Goal: Task Accomplishment & Management: Manage account settings

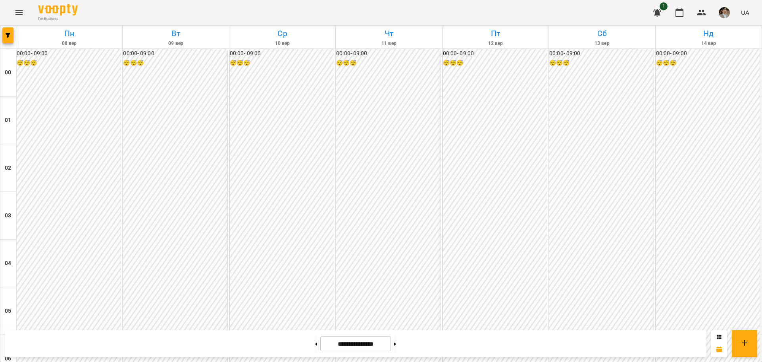
scroll to position [715, 0]
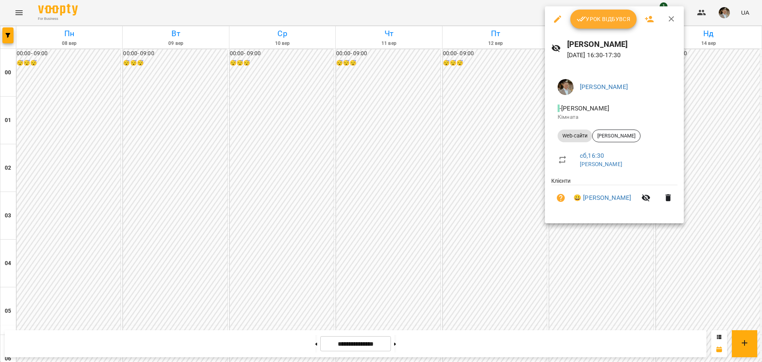
click at [603, 17] on span "Урок відбувся" at bounding box center [604, 19] width 54 height 10
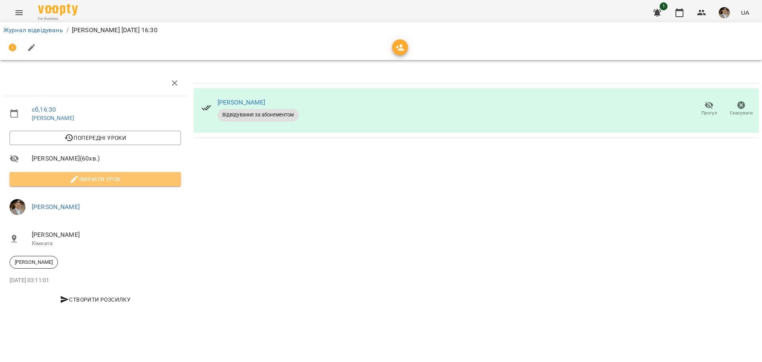
click at [85, 180] on span "Змінити урок" at bounding box center [95, 179] width 159 height 10
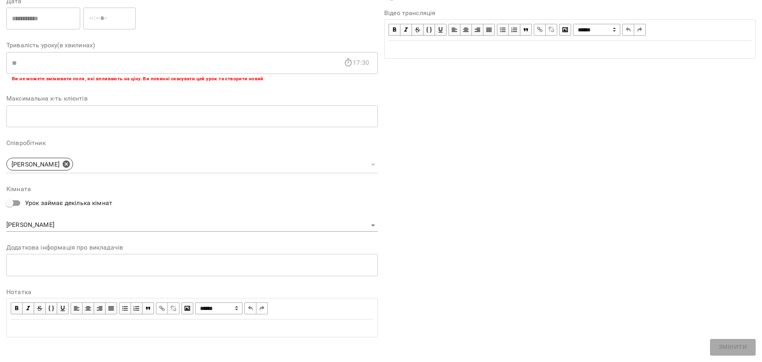
scroll to position [125, 0]
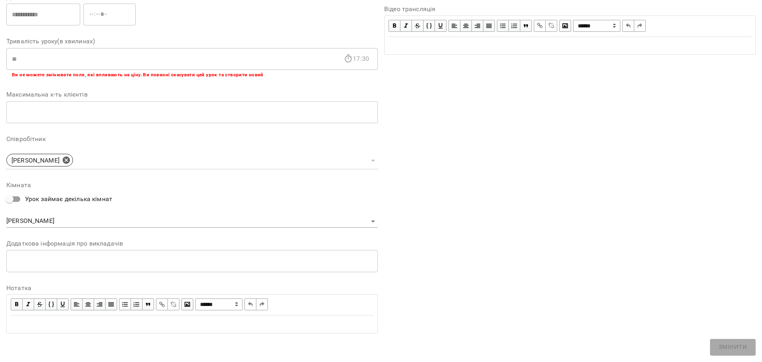
click at [77, 255] on div "* ​" at bounding box center [192, 261] width 372 height 22
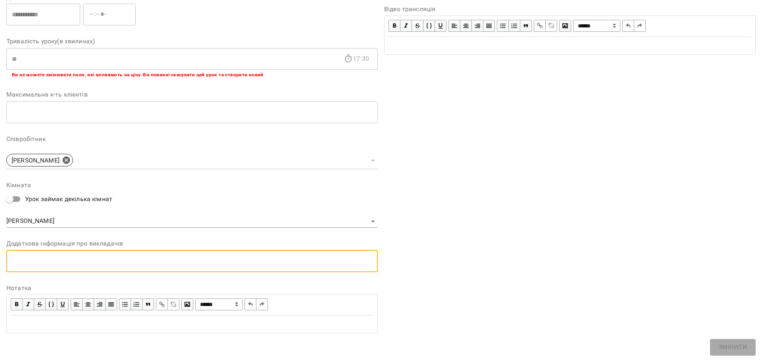
paste textarea "**********"
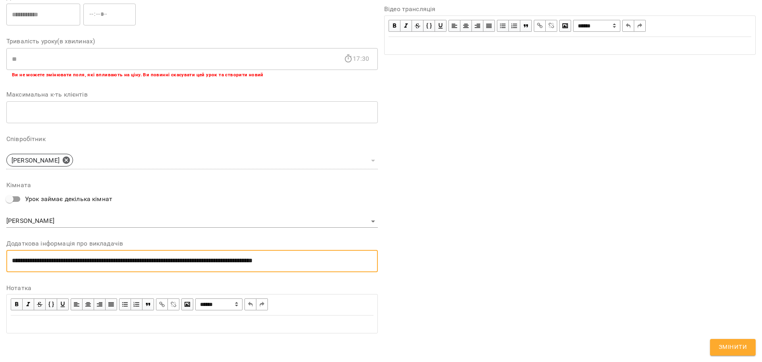
type textarea "**********"
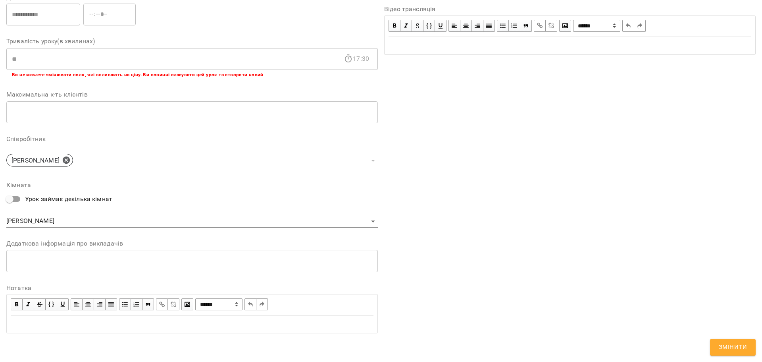
click at [36, 322] on div "Edit text" at bounding box center [192, 324] width 363 height 10
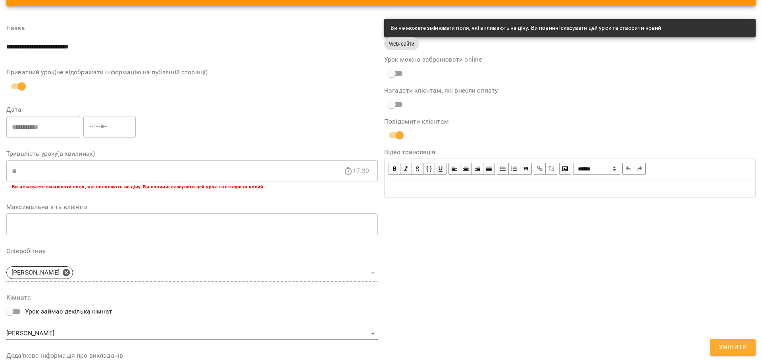
scroll to position [40, 0]
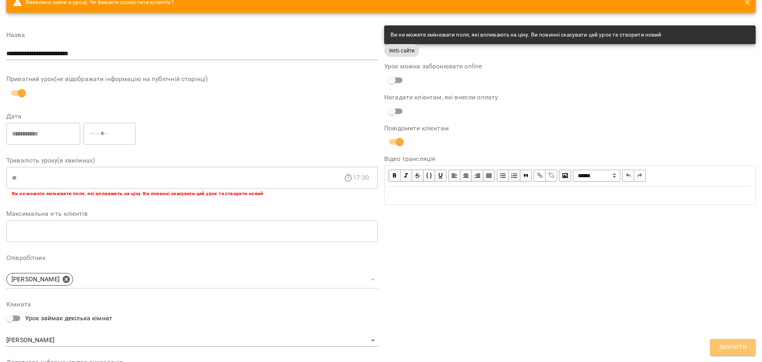
click at [728, 351] on span "Змінити" at bounding box center [733, 347] width 28 height 10
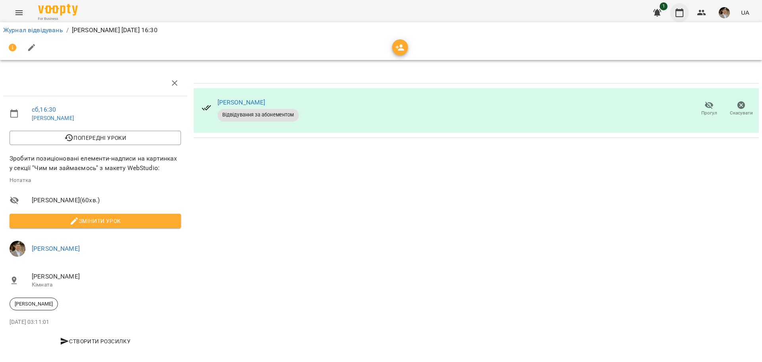
click at [681, 17] on icon "button" at bounding box center [680, 12] width 8 height 9
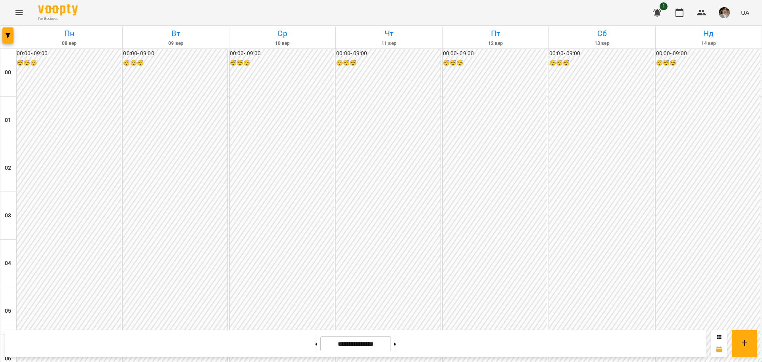
scroll to position [715, 0]
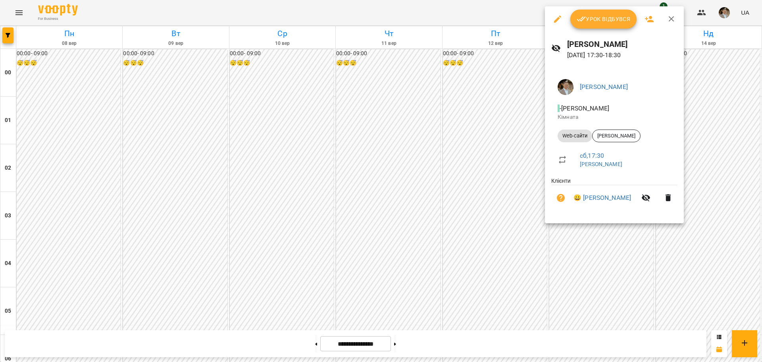
click at [610, 16] on span "Урок відбувся" at bounding box center [604, 19] width 54 height 10
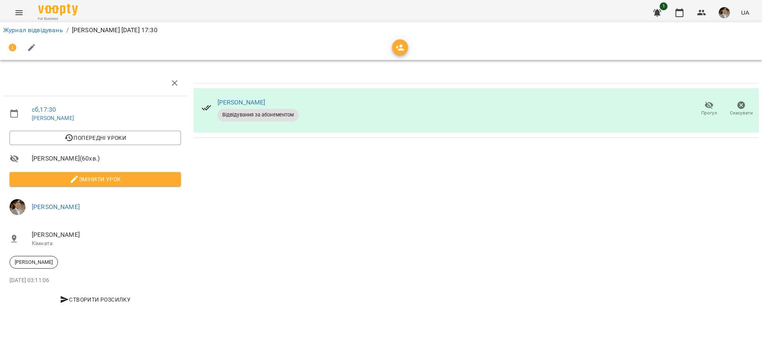
click at [76, 178] on icon "button" at bounding box center [74, 179] width 7 height 7
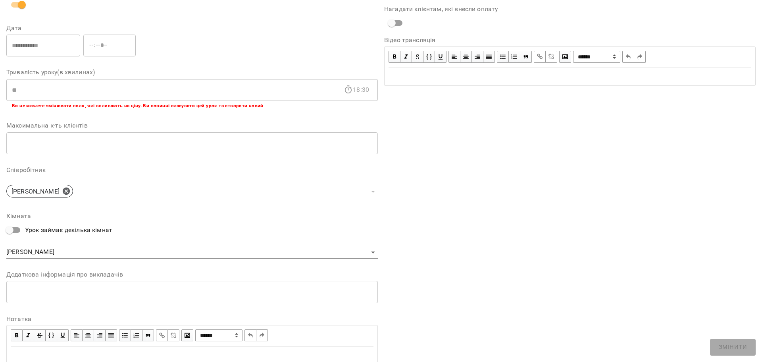
scroll to position [125, 0]
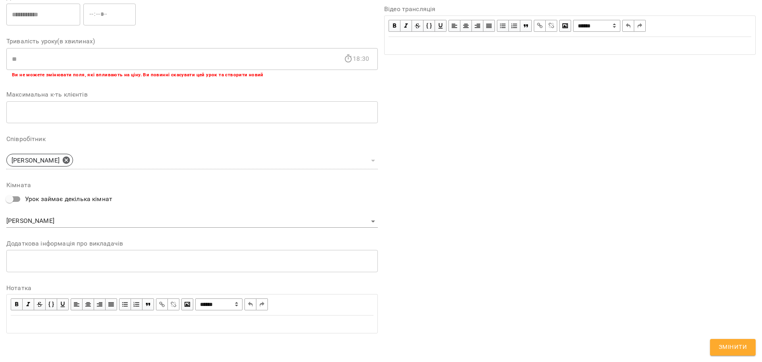
click at [97, 326] on div "Edit text" at bounding box center [192, 324] width 363 height 10
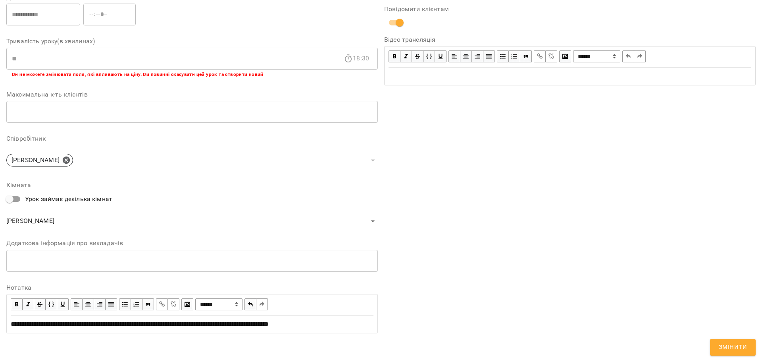
scroll to position [0, 0]
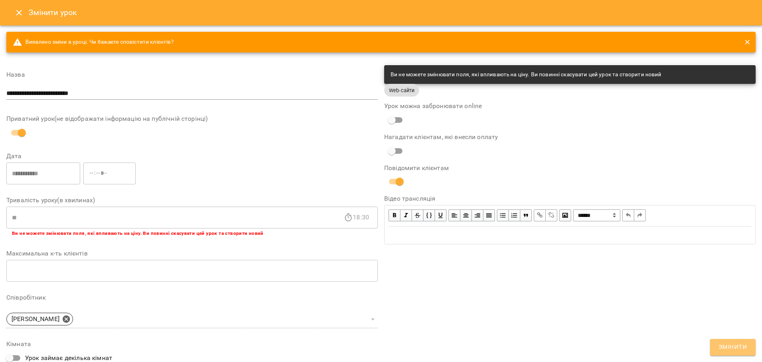
click at [727, 348] on span "Змінити" at bounding box center [733, 347] width 28 height 10
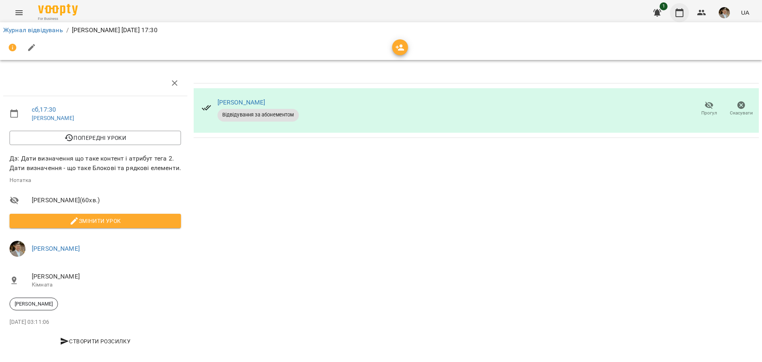
click at [683, 12] on icon "button" at bounding box center [680, 13] width 10 height 10
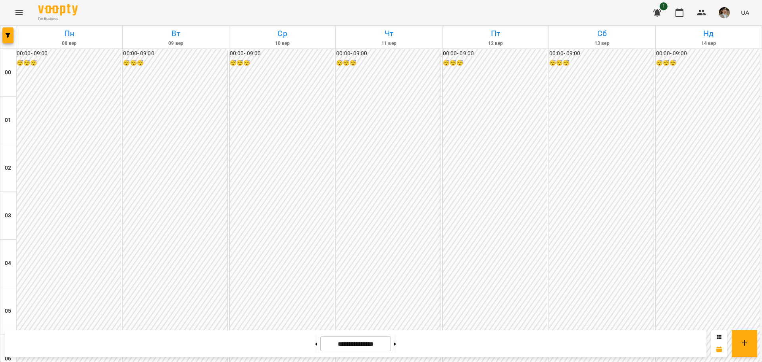
scroll to position [715, 0]
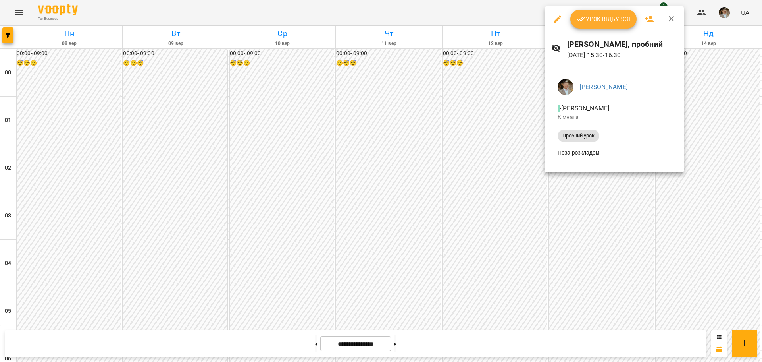
click at [588, 16] on span "Урок відбувся" at bounding box center [604, 19] width 54 height 10
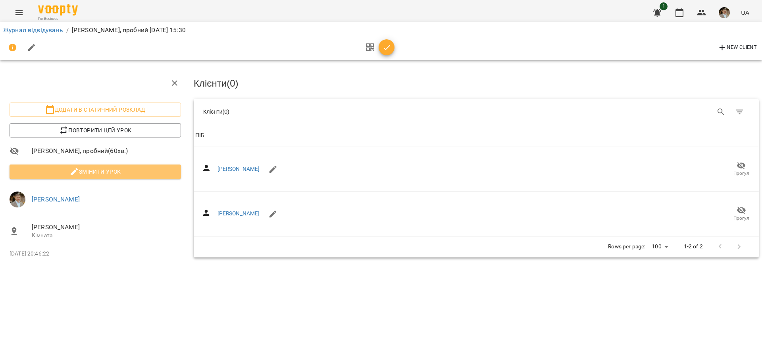
click at [143, 168] on span "Змінити урок" at bounding box center [95, 172] width 159 height 10
select select "**********"
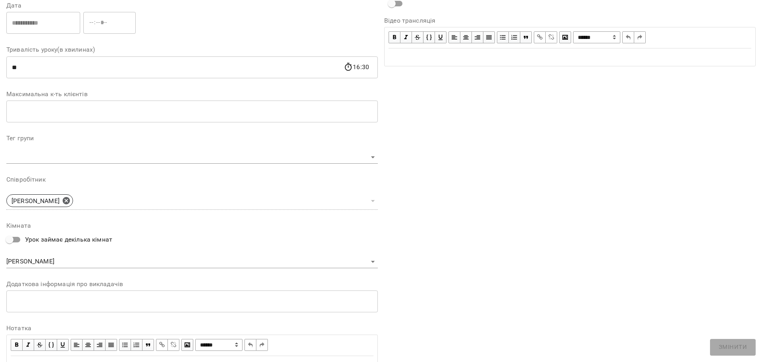
scroll to position [158, 0]
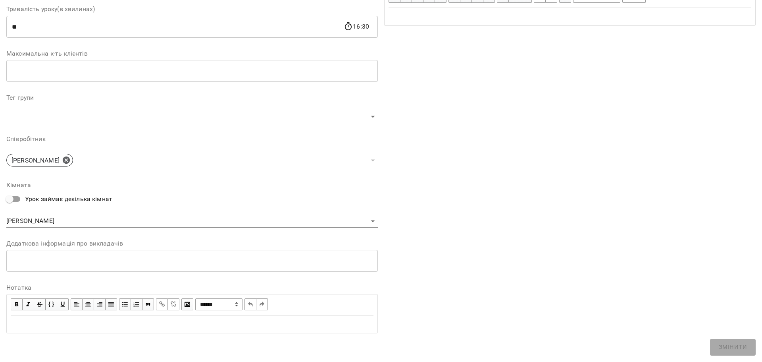
click at [140, 256] on div "* ​" at bounding box center [192, 260] width 372 height 22
click at [116, 332] on div "Edit text" at bounding box center [192, 324] width 370 height 17
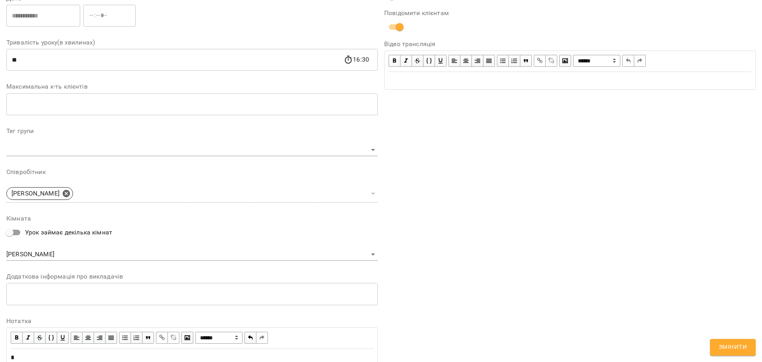
scroll to position [191, 0]
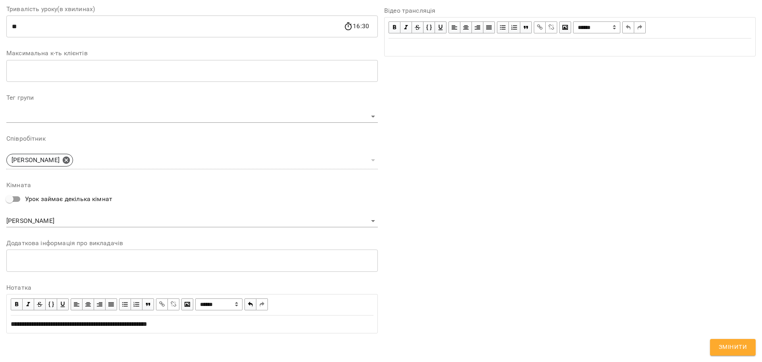
click at [731, 353] on button "Змінити" at bounding box center [733, 347] width 46 height 17
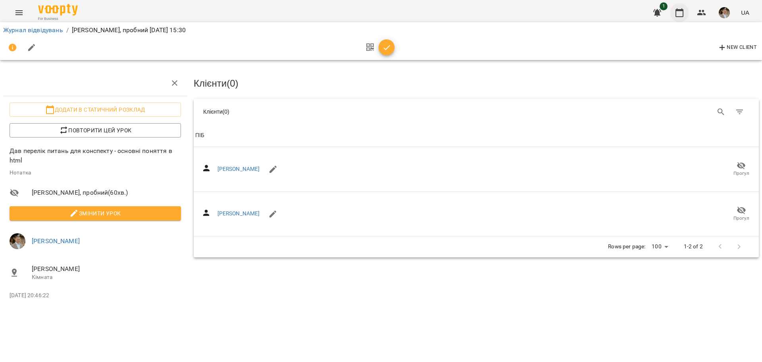
click at [684, 13] on icon "button" at bounding box center [680, 12] width 8 height 9
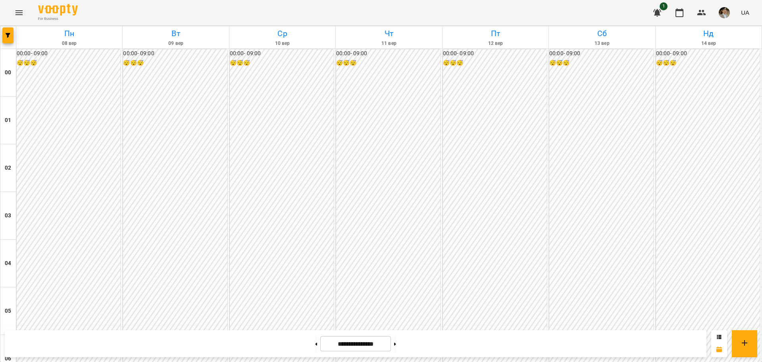
scroll to position [596, 0]
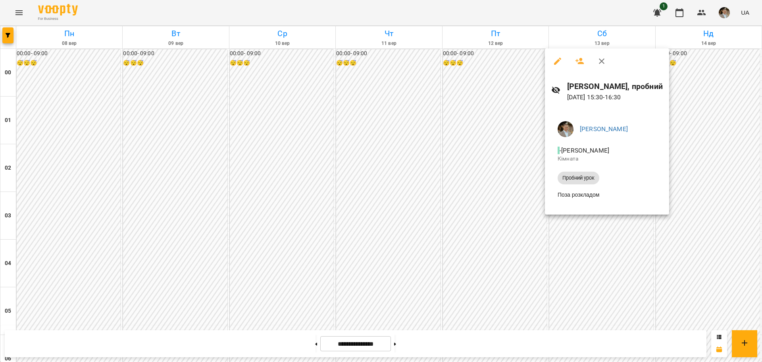
click at [559, 64] on icon "button" at bounding box center [558, 61] width 10 height 10
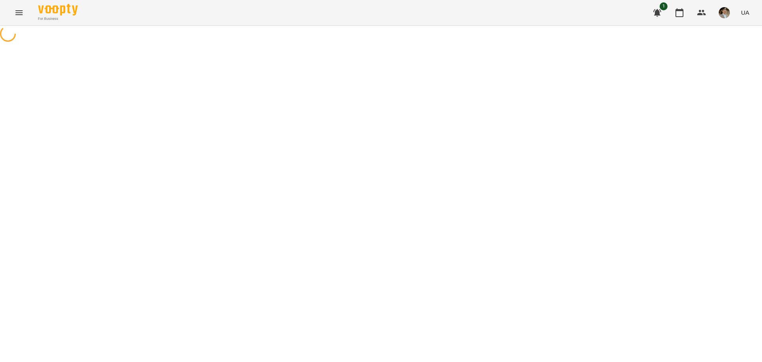
select select "**********"
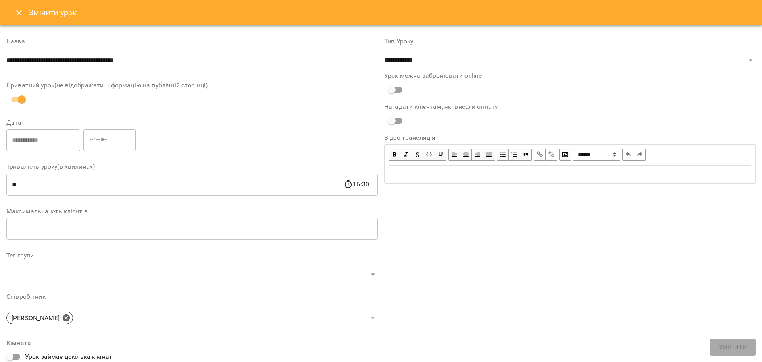
click at [23, 12] on icon "Close" at bounding box center [19, 13] width 10 height 10
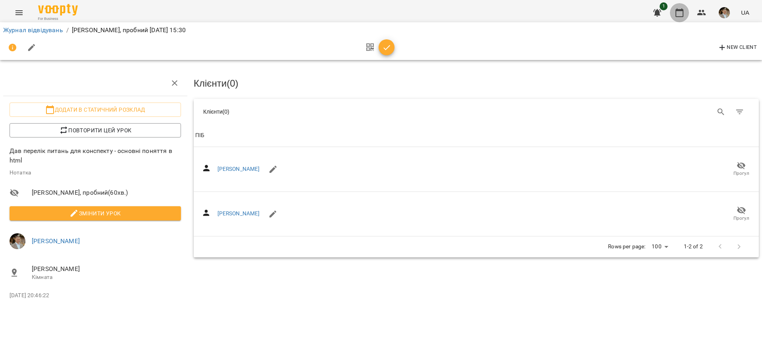
click at [679, 12] on icon "button" at bounding box center [680, 13] width 10 height 10
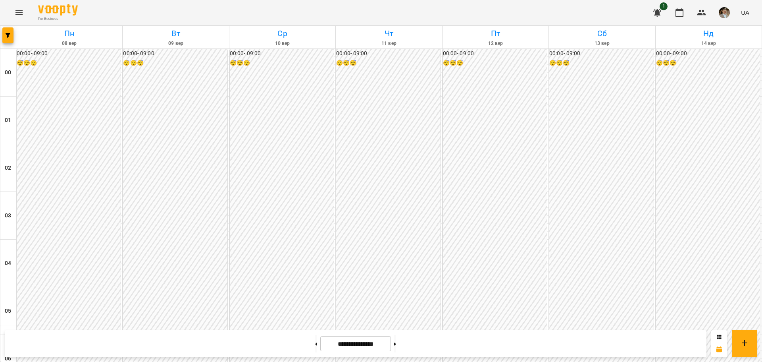
scroll to position [715, 0]
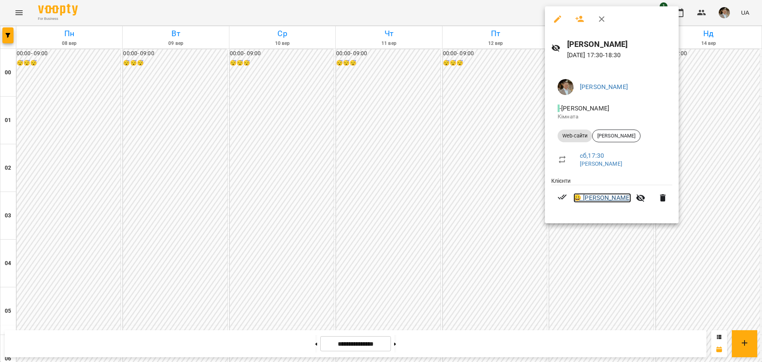
click at [603, 197] on link "😀 Тимур Корж" at bounding box center [603, 198] width 58 height 10
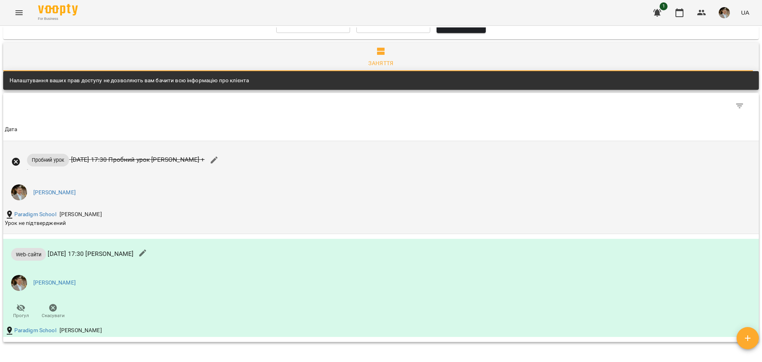
scroll to position [564, 0]
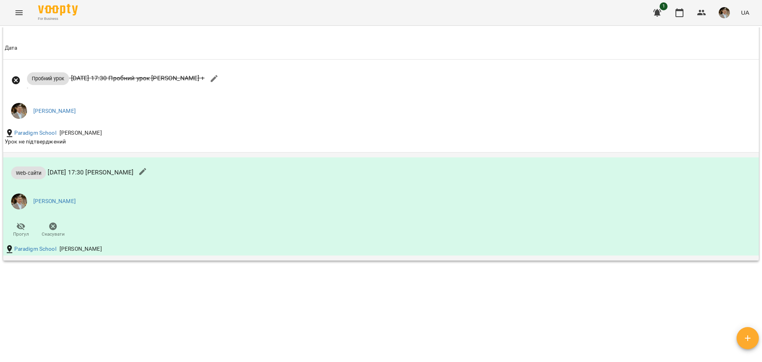
click at [156, 222] on div "Web-сайти сб 13 вер 2025 17:30 Очеретюк Тарас Євгенійович Очеретюк Тарас Євгені…" at bounding box center [255, 200] width 504 height 86
click at [110, 200] on li "[PERSON_NAME]" at bounding box center [255, 201] width 501 height 22
click at [76, 204] on link "[PERSON_NAME]" at bounding box center [54, 201] width 42 height 8
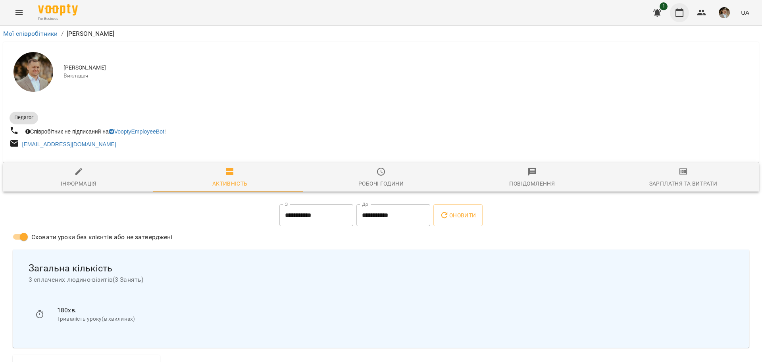
click at [683, 13] on icon "button" at bounding box center [680, 13] width 10 height 10
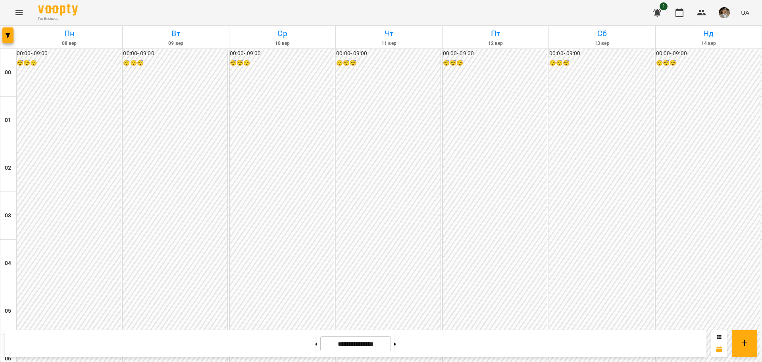
scroll to position [715, 0]
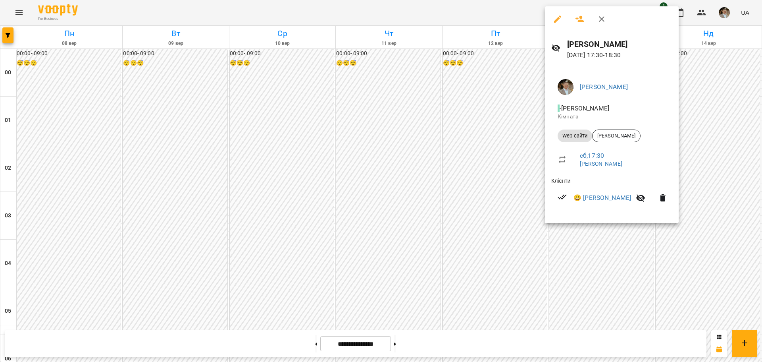
click at [555, 17] on icon "button" at bounding box center [558, 19] width 10 height 10
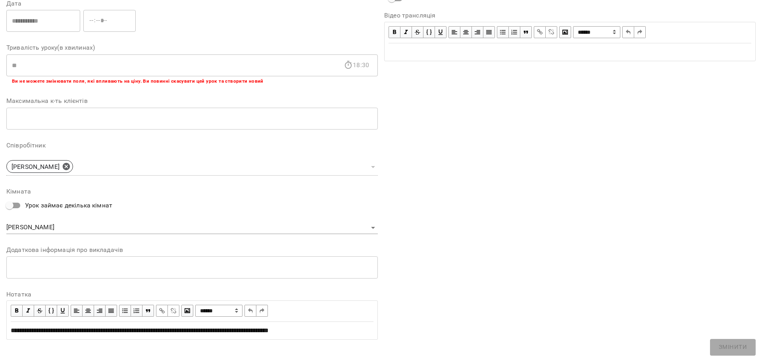
scroll to position [125, 0]
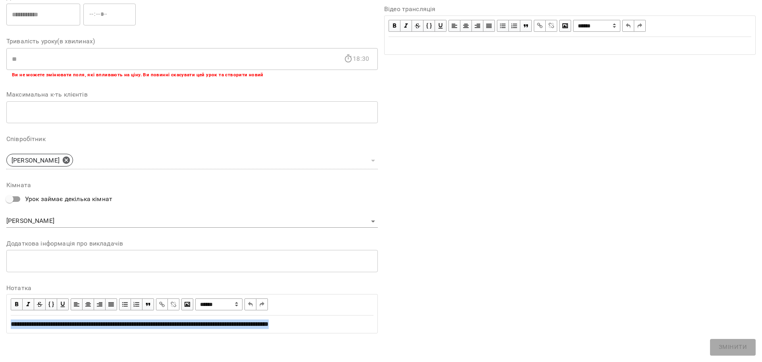
drag, startPoint x: 8, startPoint y: 326, endPoint x: 381, endPoint y: 334, distance: 373.4
click at [381, 334] on div "**********" at bounding box center [381, 130] width 756 height 455
copy span "**********"
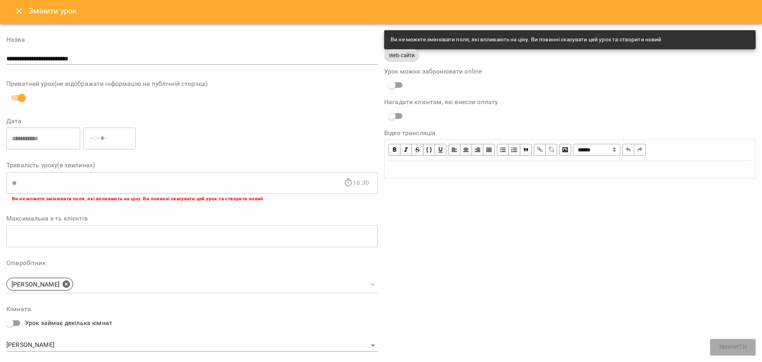
scroll to position [0, 0]
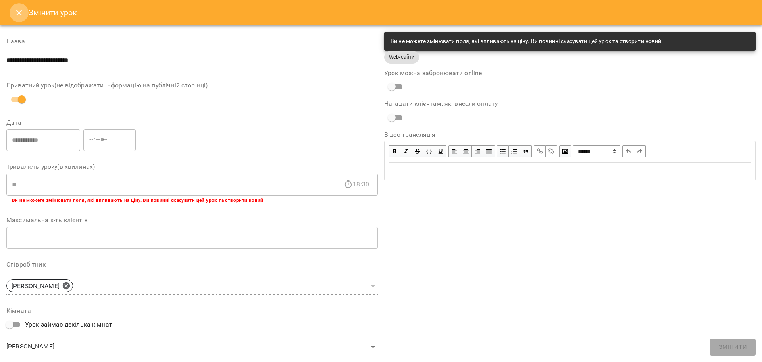
click at [19, 15] on icon "Close" at bounding box center [19, 13] width 10 height 10
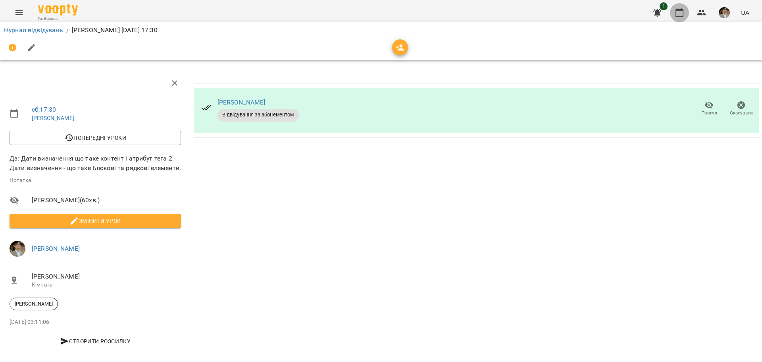
click at [680, 10] on icon "button" at bounding box center [680, 12] width 8 height 9
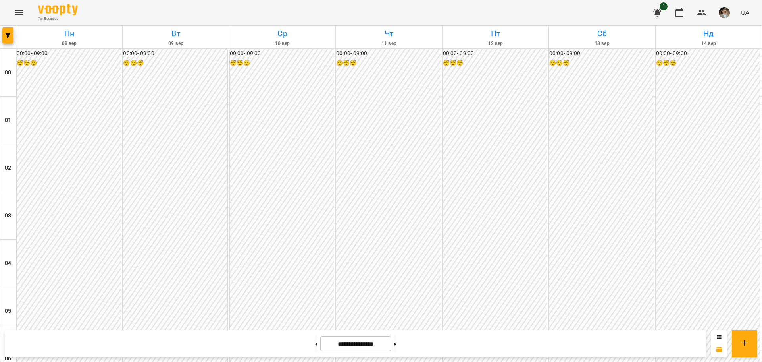
scroll to position [834, 0]
click at [396, 350] on button at bounding box center [395, 343] width 2 height 17
type input "**********"
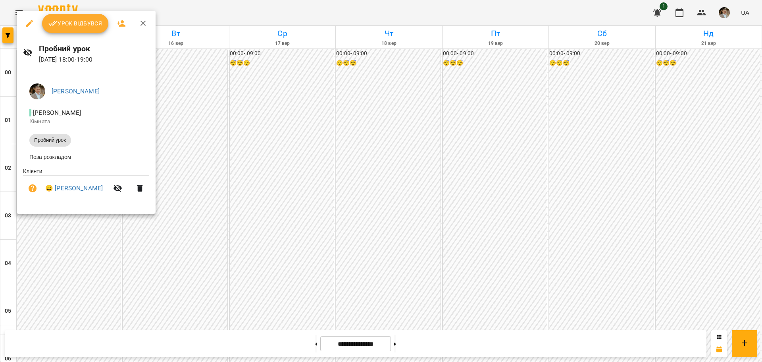
click at [301, 240] on div at bounding box center [381, 181] width 762 height 362
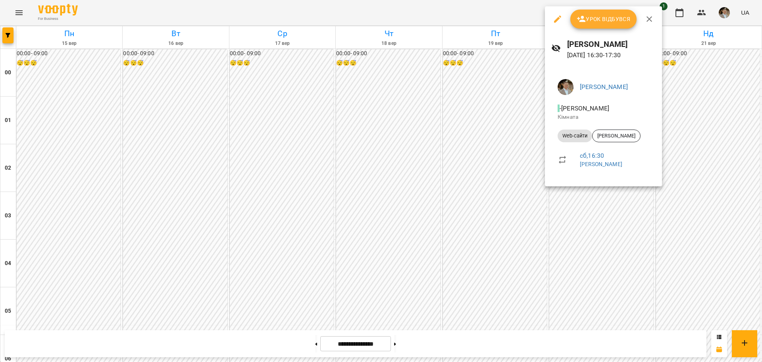
click at [312, 256] on div at bounding box center [381, 181] width 762 height 362
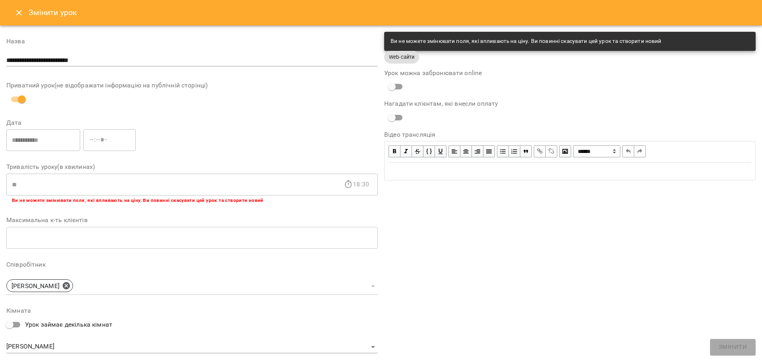
click at [20, 16] on icon "Close" at bounding box center [19, 13] width 10 height 10
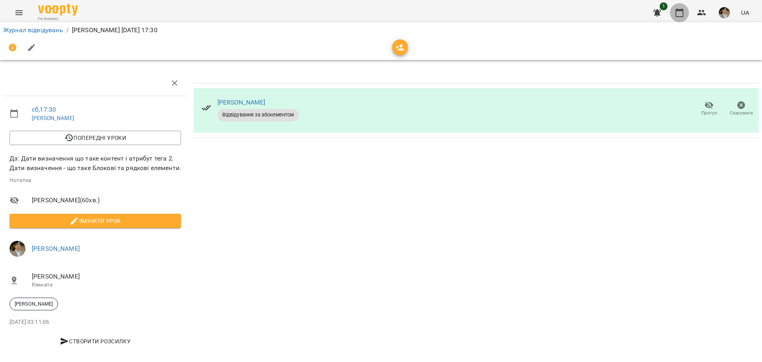
click at [679, 15] on icon "button" at bounding box center [680, 13] width 10 height 10
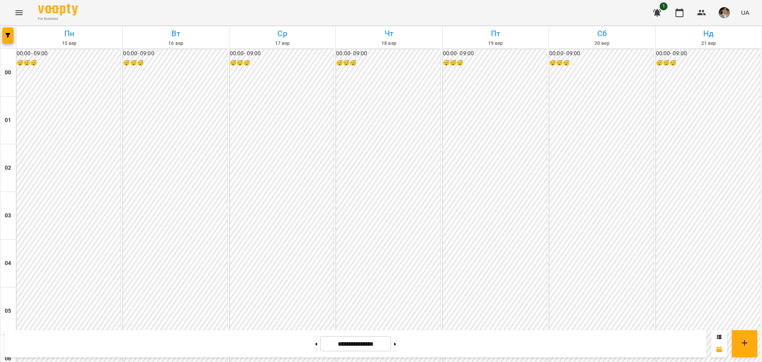
scroll to position [747, 0]
click at [315, 347] on button at bounding box center [316, 343] width 2 height 17
click at [396, 343] on button at bounding box center [395, 343] width 2 height 17
type input "**********"
